Goal: Find specific page/section: Find specific page/section

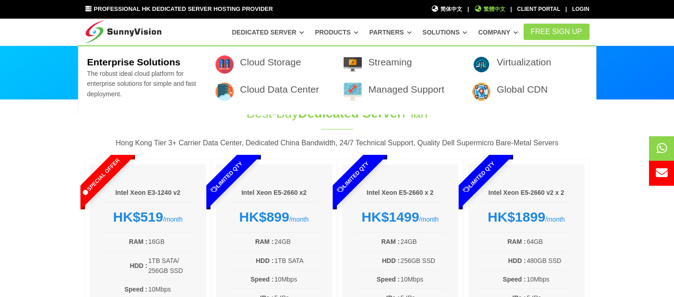
click at [491, 9] on span "繁體中文" at bounding box center [489, 9] width 31 height 9
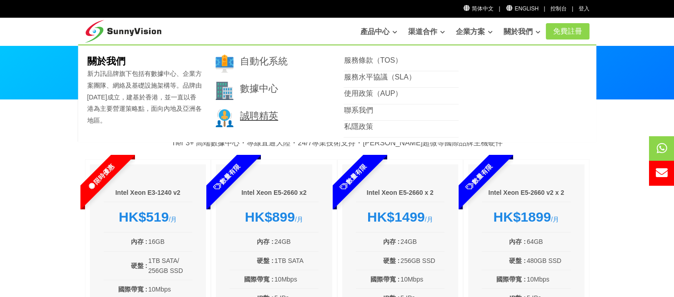
click at [251, 115] on link "誠聘精英" at bounding box center [259, 115] width 38 height 10
